Goal: Information Seeking & Learning: Learn about a topic

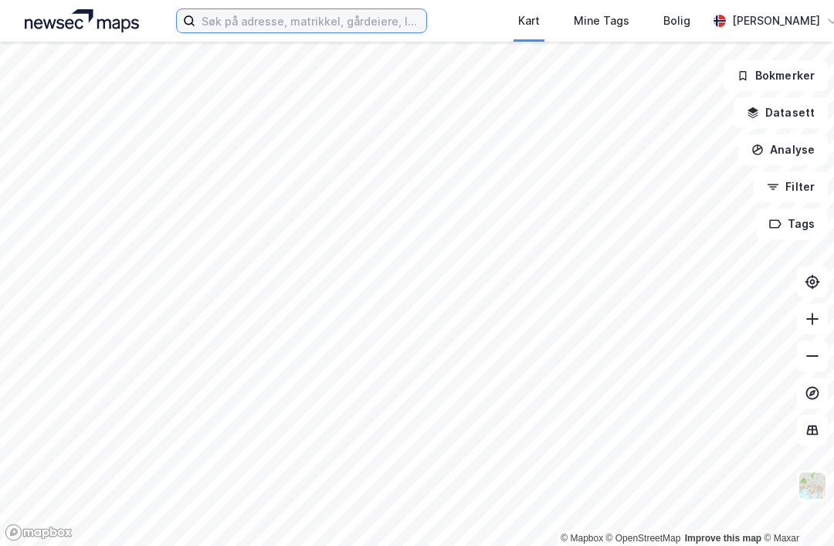
click at [273, 31] on input at bounding box center [310, 20] width 231 height 23
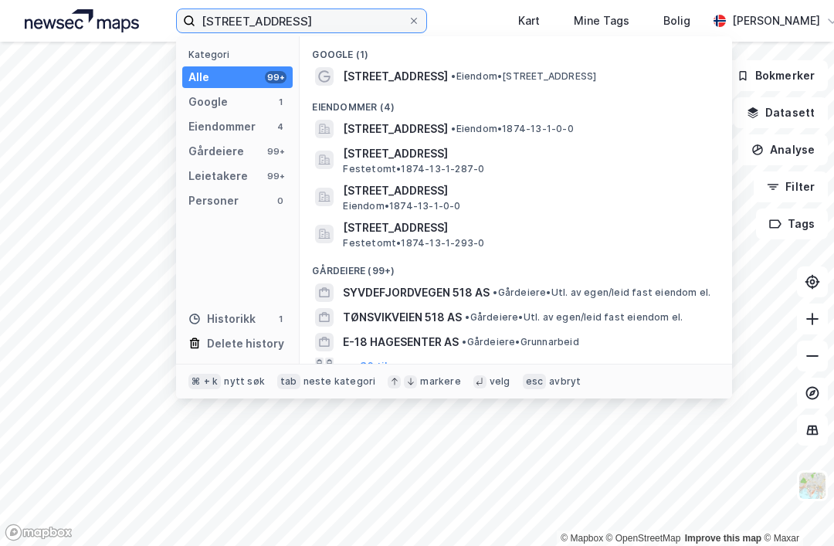
type input "[STREET_ADDRESS]"
click at [543, 76] on span "• Eiendom • [STREET_ADDRESS]" at bounding box center [523, 76] width 145 height 12
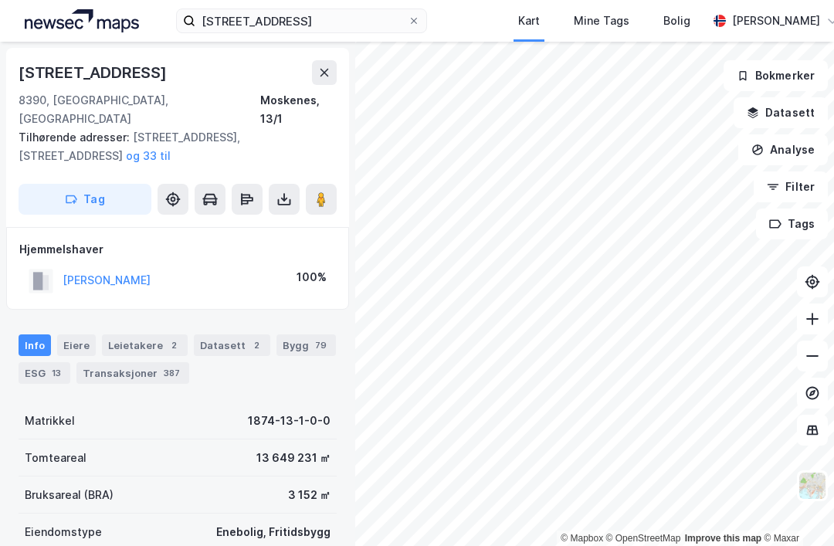
click at [518, 17] on div "Kart" at bounding box center [529, 21] width 22 height 19
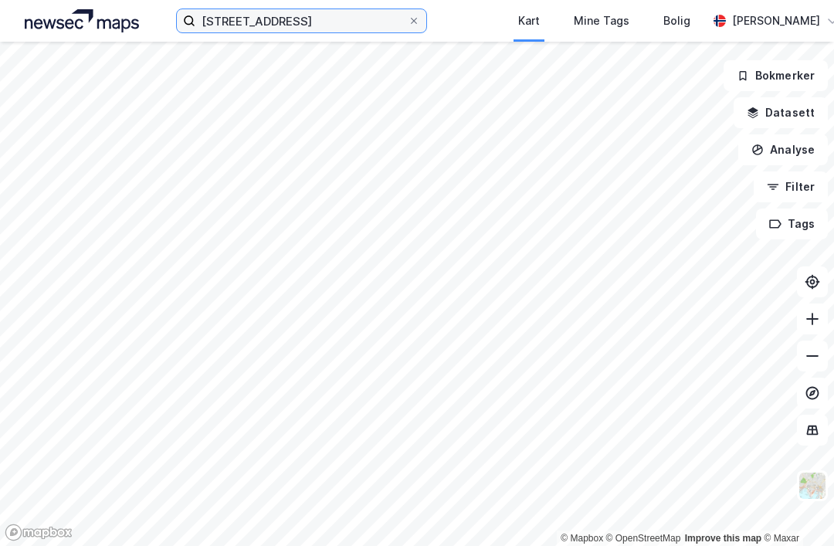
click at [202, 23] on input "[STREET_ADDRESS]" at bounding box center [301, 20] width 212 height 23
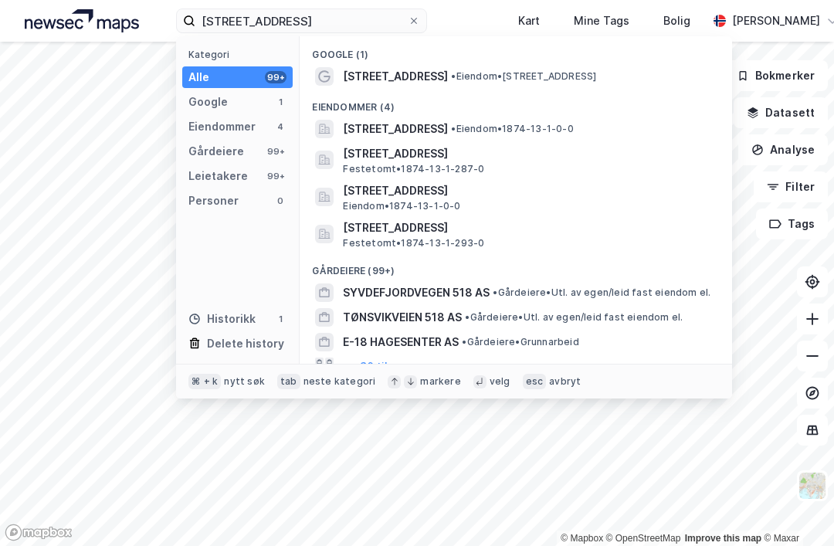
click at [561, 125] on span "• Eiendom • 1874-13-1-0-0" at bounding box center [512, 129] width 122 height 12
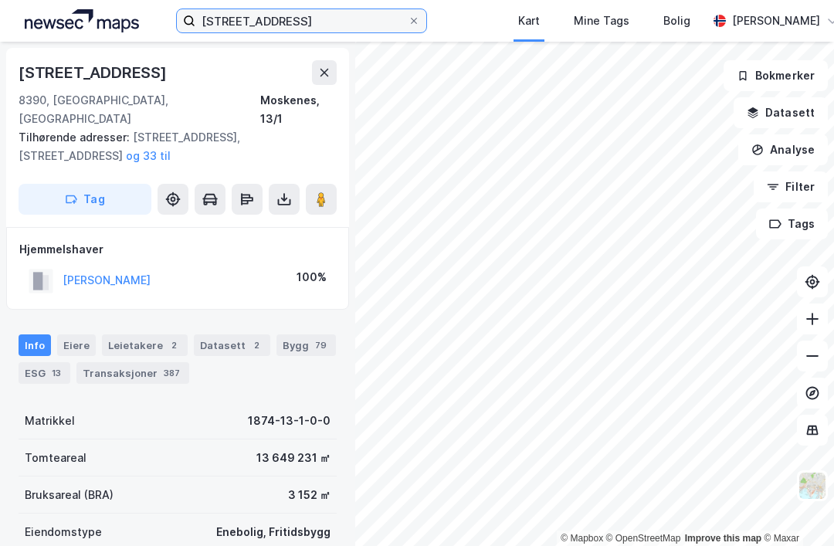
click at [280, 16] on input "[STREET_ADDRESS]" at bounding box center [301, 20] width 212 height 23
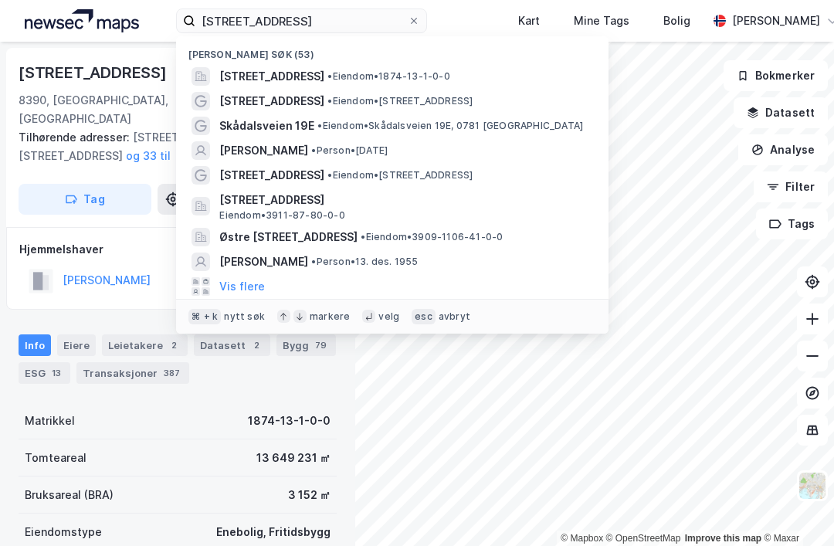
click at [409, 25] on div at bounding box center [413, 21] width 9 height 12
click at [369, 25] on input "[STREET_ADDRESS]" at bounding box center [301, 20] width 212 height 23
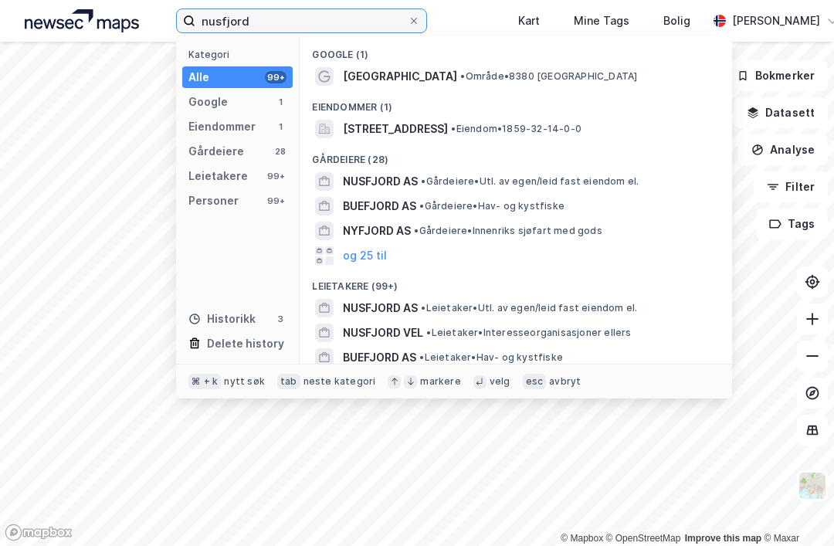
type input "nusfjord"
click at [343, 78] on span "[GEOGRAPHIC_DATA]" at bounding box center [400, 76] width 114 height 19
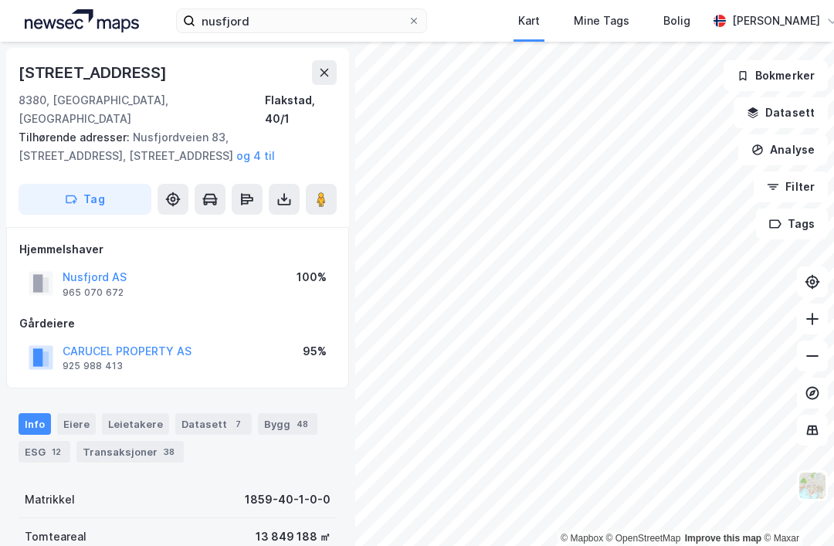
click at [59, 268] on div "Nusfjord AS 965 070 672" at bounding box center [78, 283] width 98 height 31
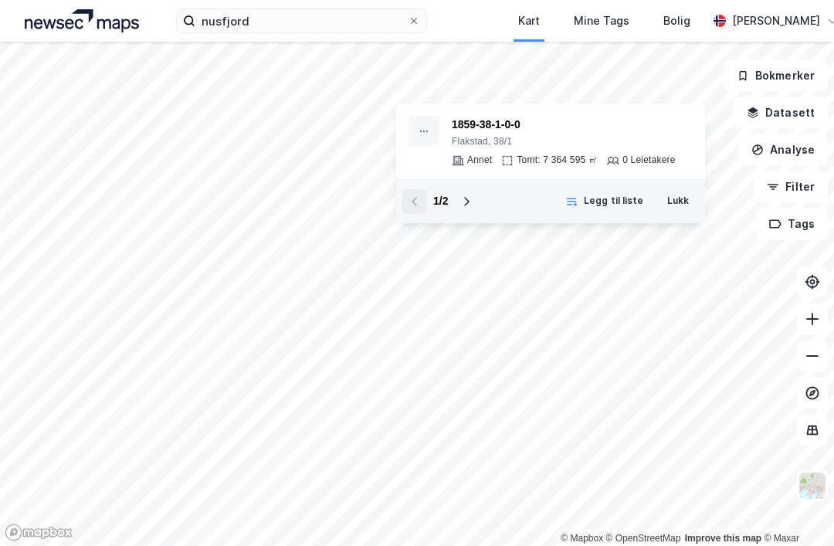
scroll to position [1, 0]
